Goal: Task Accomplishment & Management: Complete application form

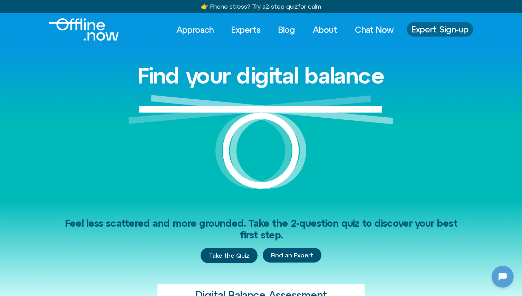
click at [425, 28] on span "Expert Sign-up" at bounding box center [440, 29] width 57 height 9
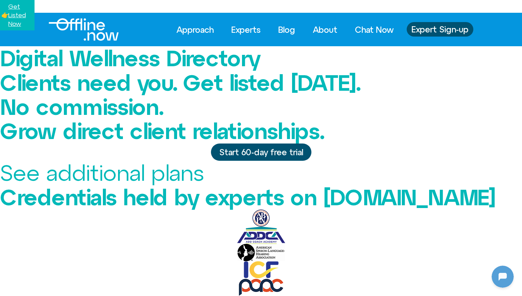
scroll to position [726, 0]
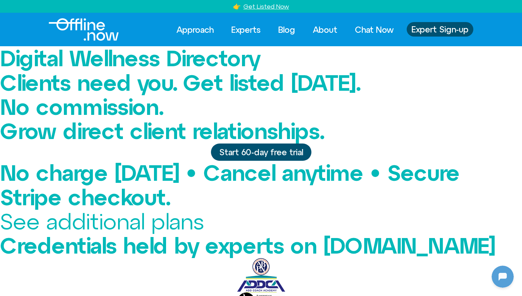
scroll to position [726, 0]
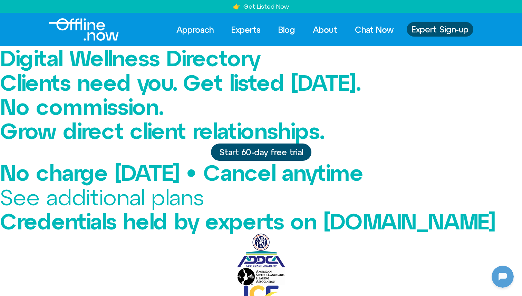
scroll to position [0, 0]
click at [298, 180] on span "No charge [DATE] • Cancel anytime" at bounding box center [181, 172] width 363 height 25
click at [243, 181] on span "No charge [DATE] • Cancel anytime" at bounding box center [181, 172] width 363 height 25
click at [264, 181] on span "No charge [DATE] • Cancel anytime" at bounding box center [181, 172] width 363 height 25
click at [253, 181] on span "No charge [DATE] • Cancel anytime" at bounding box center [181, 172] width 363 height 25
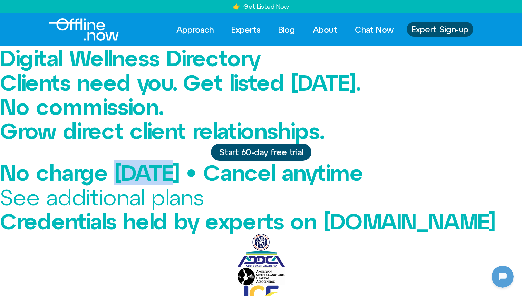
click at [253, 181] on span "No charge [DATE] • Cancel anytime" at bounding box center [181, 172] width 363 height 25
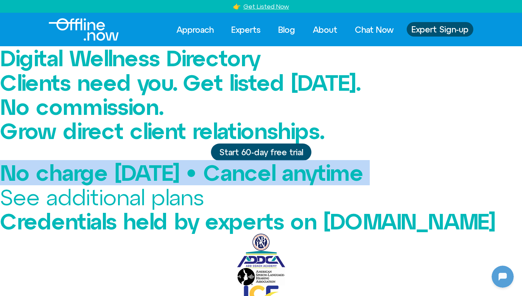
click at [253, 181] on span "No charge [DATE] • Cancel anytime" at bounding box center [181, 172] width 363 height 25
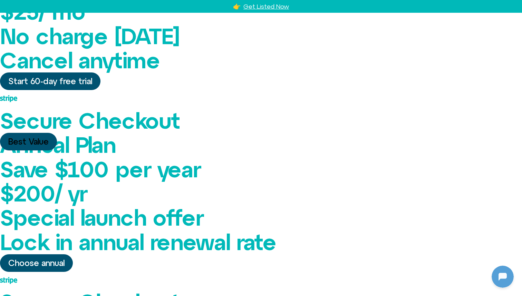
scroll to position [416, 0]
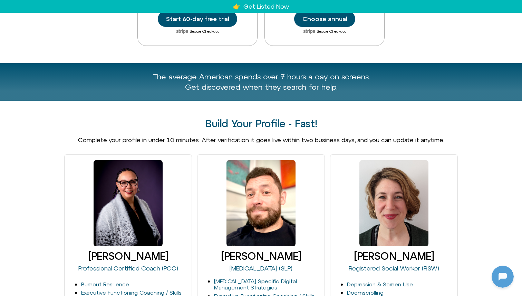
scroll to position [726, 0]
